Goal: Navigation & Orientation: Find specific page/section

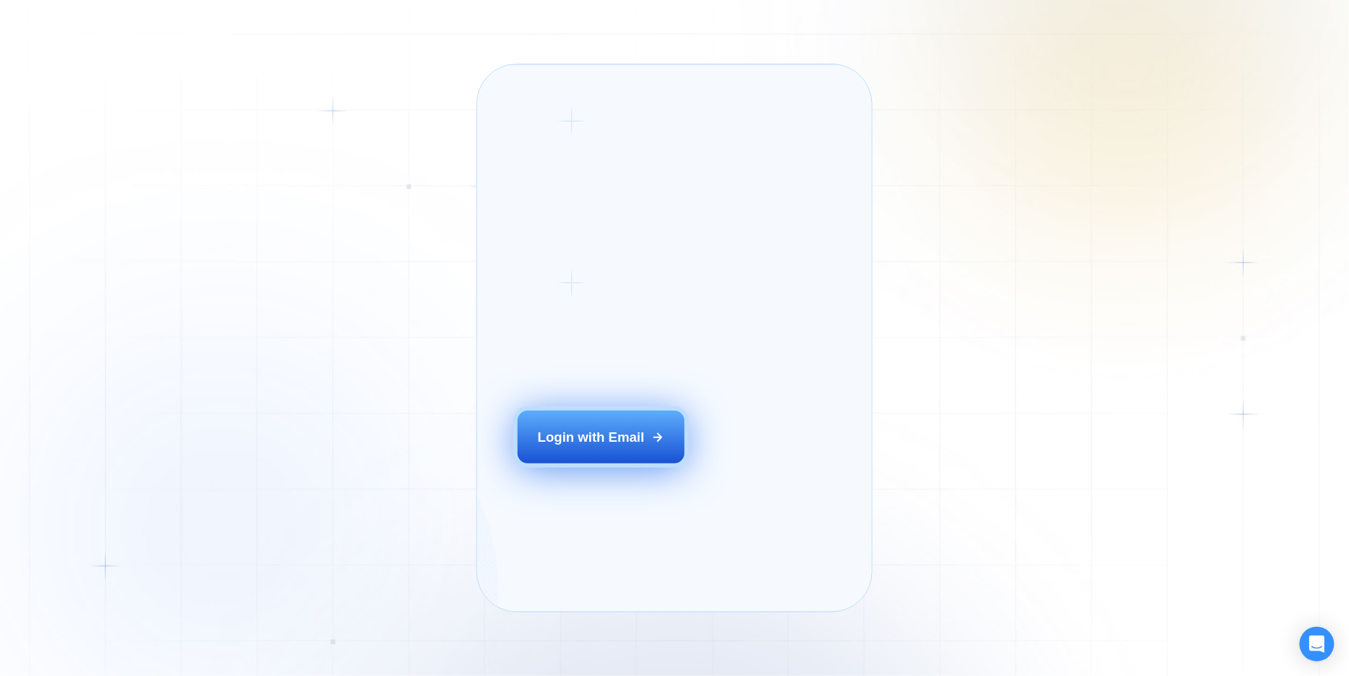
click at [566, 447] on div "Login with Email" at bounding box center [591, 437] width 107 height 19
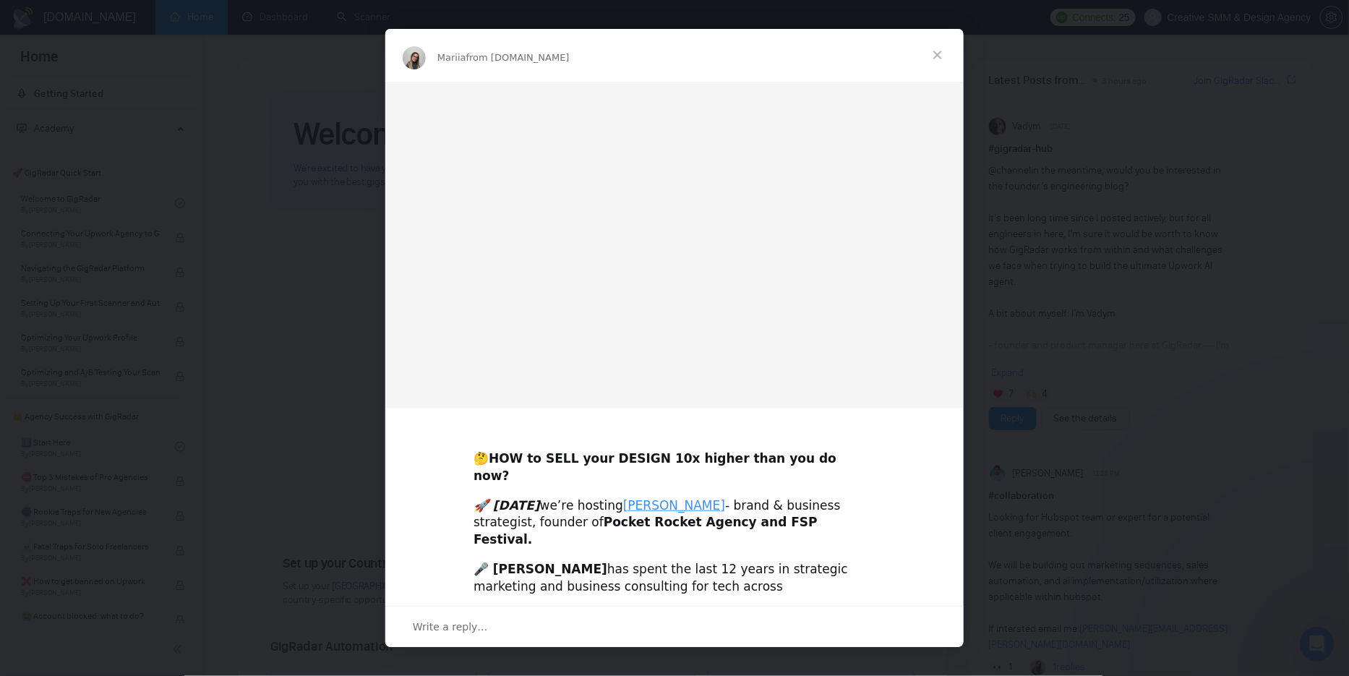
click at [930, 51] on span "Close" at bounding box center [938, 55] width 52 height 52
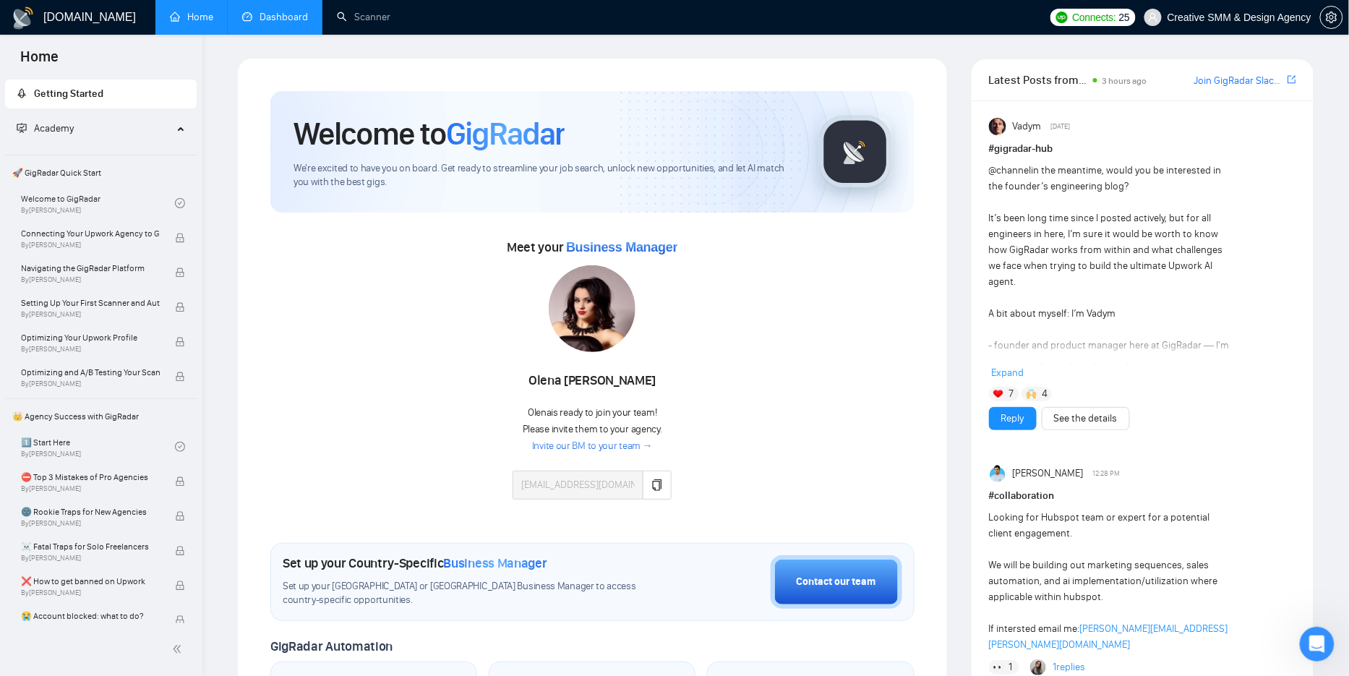
click at [250, 23] on link "Dashboard" at bounding box center [275, 17] width 66 height 12
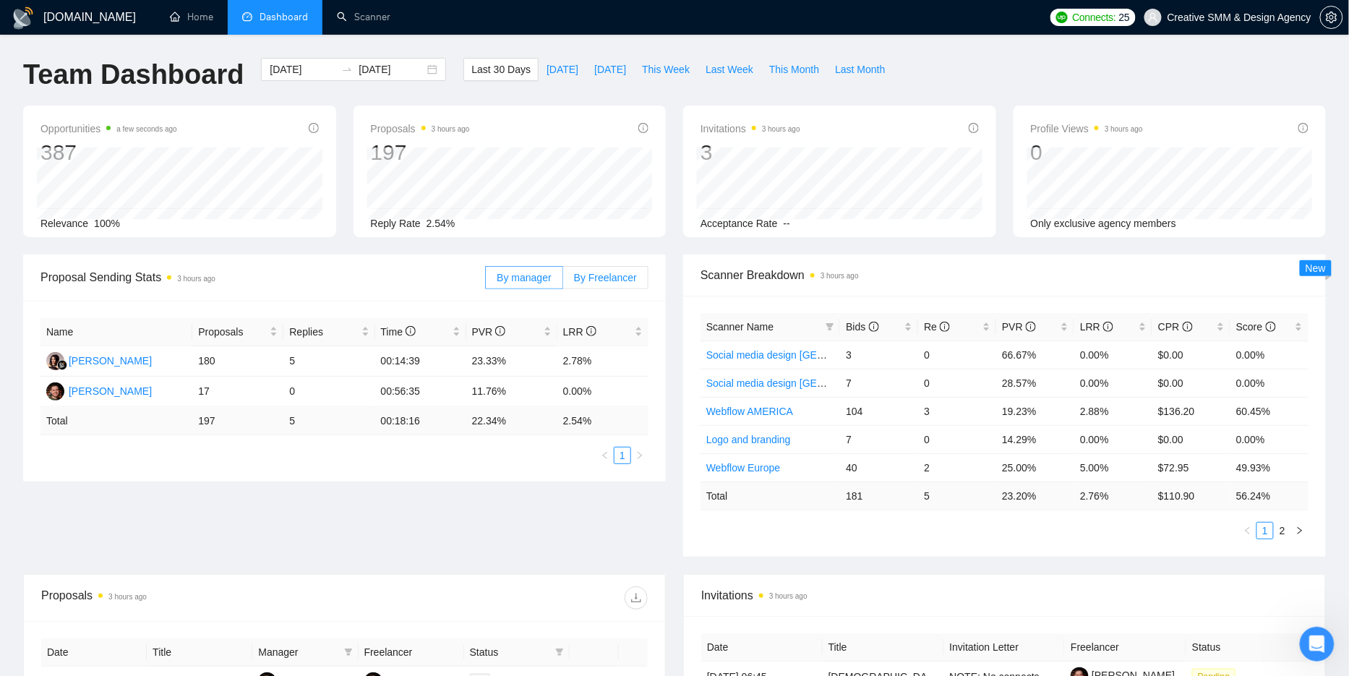
click at [617, 267] on label "By Freelancer" at bounding box center [605, 277] width 85 height 23
click at [563, 281] on input "By Freelancer" at bounding box center [563, 281] width 0 height 0
click at [378, 16] on link "Scanner" at bounding box center [364, 17] width 54 height 12
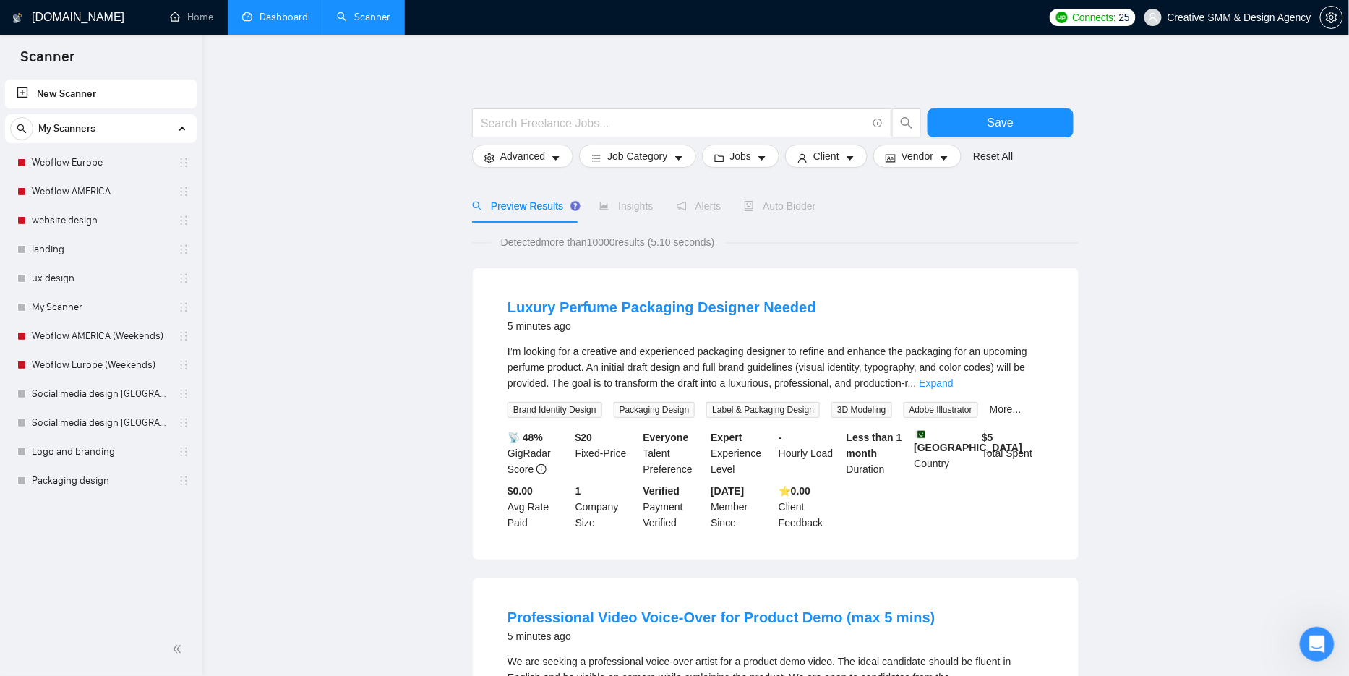
click at [281, 23] on link "Dashboard" at bounding box center [275, 17] width 66 height 12
